Goal: Find specific page/section: Find specific page/section

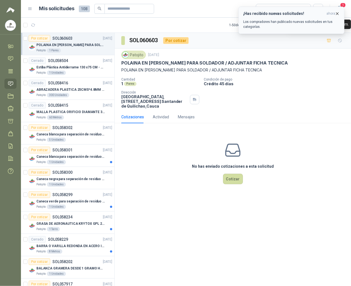
click at [335, 15] on span "ahora" at bounding box center [331, 13] width 9 height 5
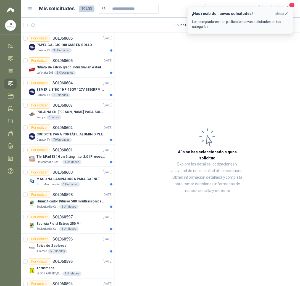
click at [284, 12] on icon "button" at bounding box center [286, 13] width 5 height 5
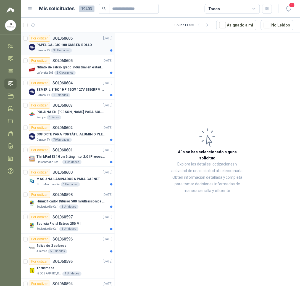
click at [70, 48] on p "PAPEL CALCIO 100 CMS EN ROLLO" at bounding box center [64, 44] width 56 height 5
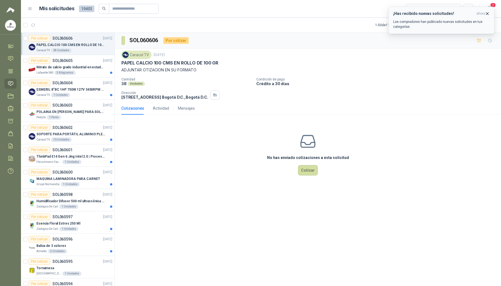
click at [351, 14] on icon "button" at bounding box center [487, 13] width 5 height 5
